Goal: Find specific page/section: Find specific page/section

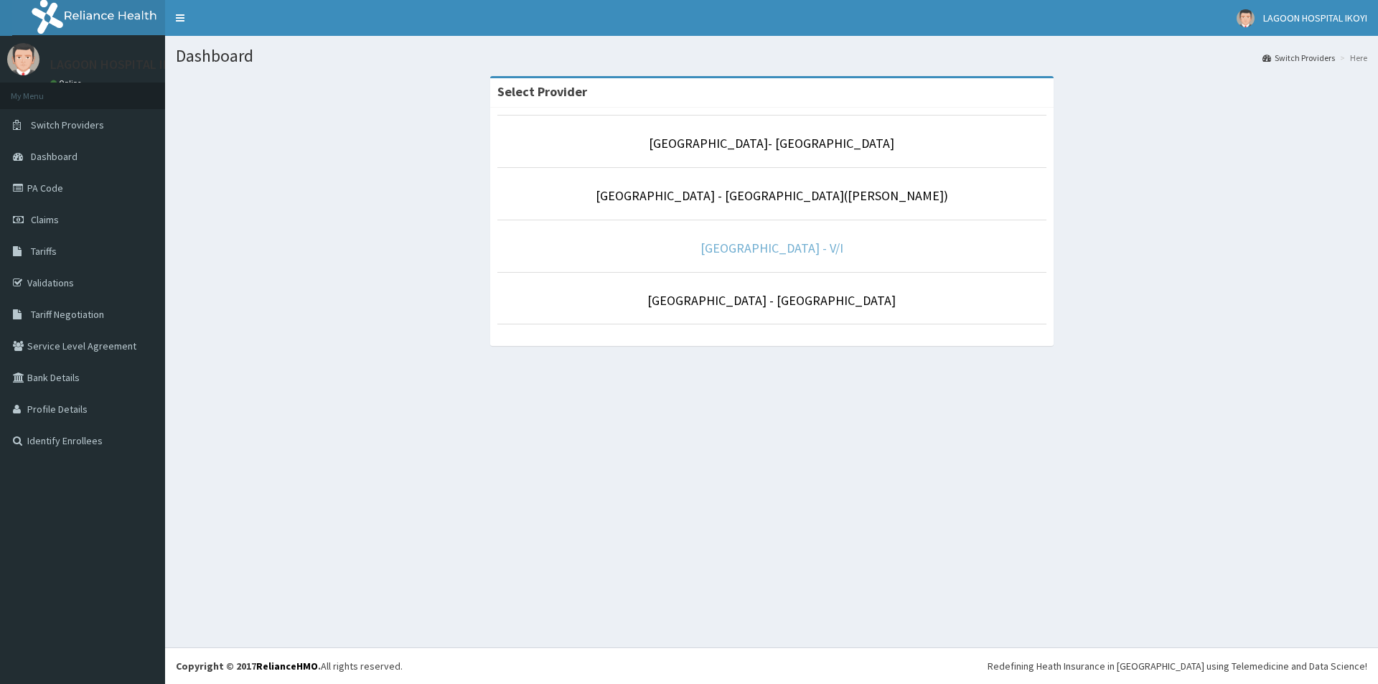
click at [798, 246] on link "[GEOGRAPHIC_DATA] - V/I" at bounding box center [771, 248] width 143 height 17
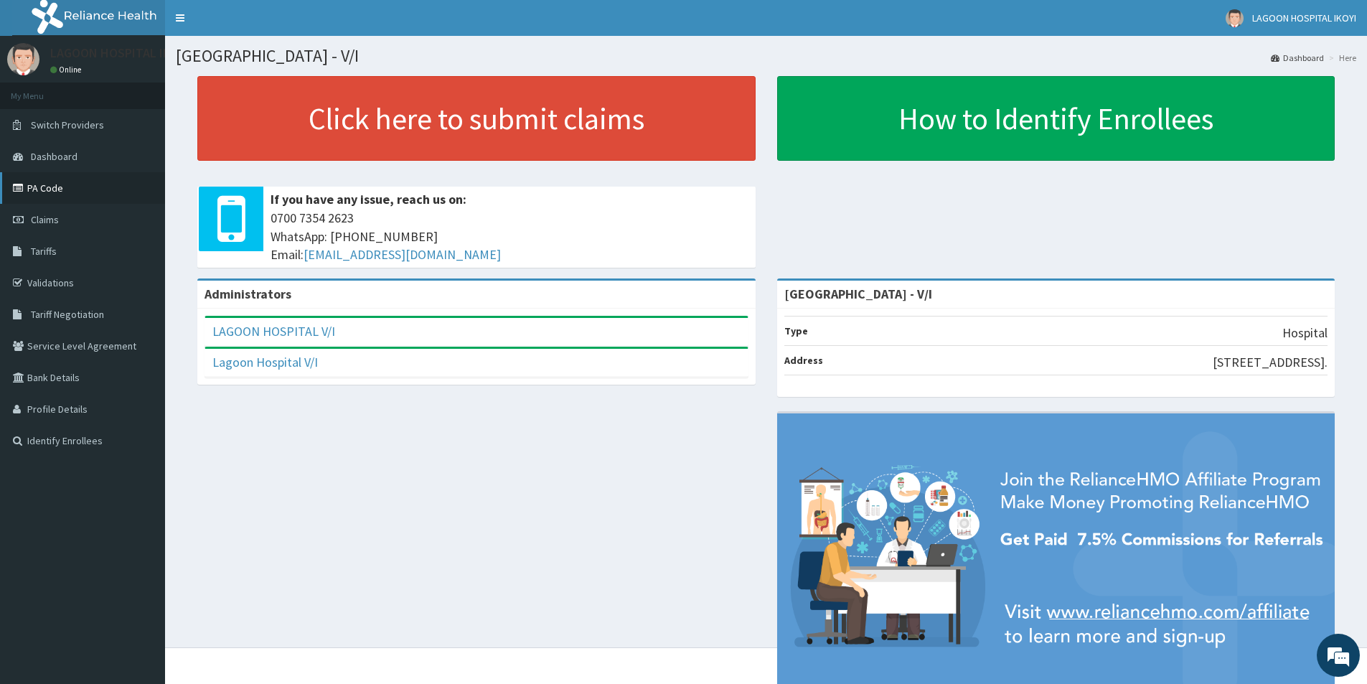
click at [60, 186] on link "PA Code" at bounding box center [82, 188] width 165 height 32
click at [52, 184] on link "PA Code" at bounding box center [82, 188] width 165 height 32
